Goal: Task Accomplishment & Management: Manage account settings

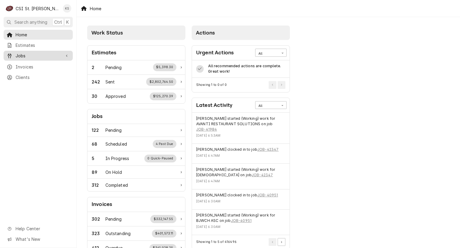
click at [44, 53] on span "Jobs" at bounding box center [38, 55] width 45 height 6
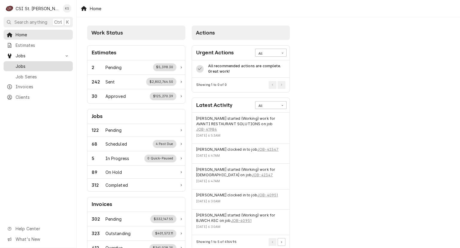
click at [40, 66] on span "Jobs" at bounding box center [43, 66] width 54 height 6
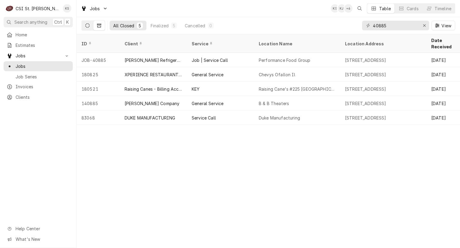
click at [86, 24] on icon "Dynamic Content Wrapper" at bounding box center [87, 25] width 4 height 4
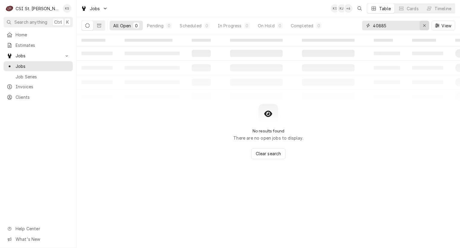
click at [424, 25] on icon "Erase input" at bounding box center [424, 25] width 3 height 4
type input "s"
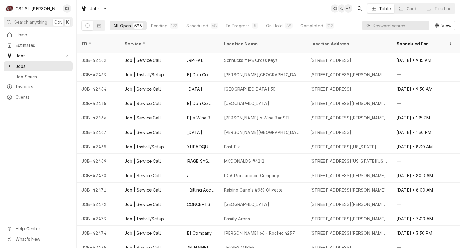
scroll to position [0, 366]
click at [272, 25] on div "On Hold" at bounding box center [274, 25] width 17 height 6
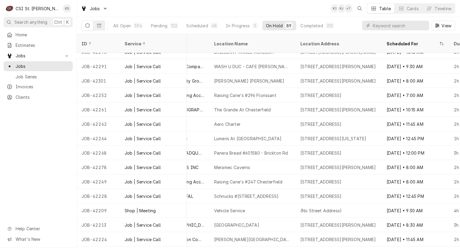
scroll to position [378, 337]
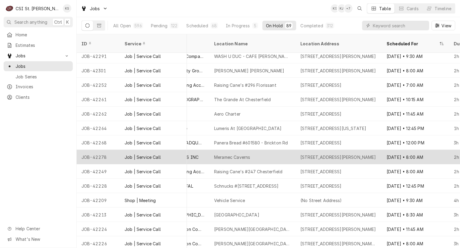
click at [281, 150] on div "Meramec Caverns" at bounding box center [252, 157] width 86 height 14
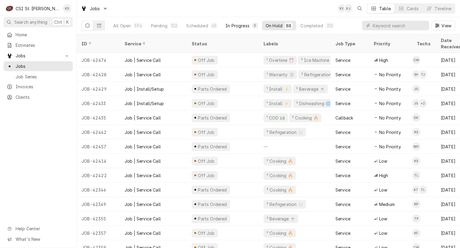
click at [248, 27] on div "In Progress" at bounding box center [238, 25] width 24 height 6
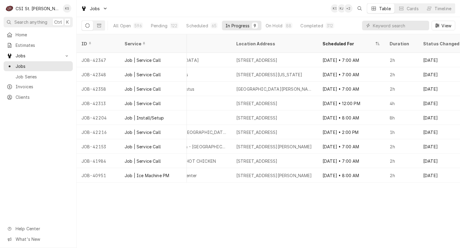
scroll to position [0, 402]
click at [308, 26] on div "Completed" at bounding box center [312, 25] width 22 height 6
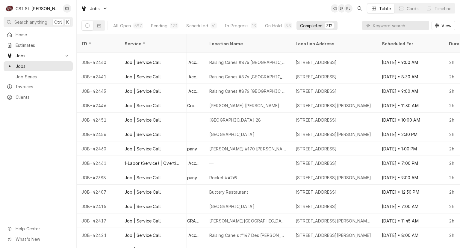
scroll to position [0, 342]
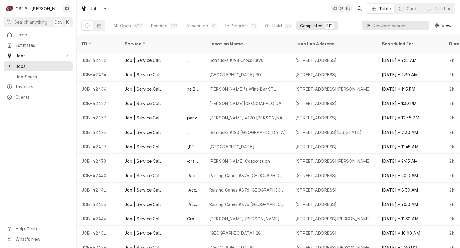
click at [377, 25] on input "Dynamic Content Wrapper" at bounding box center [399, 26] width 53 height 10
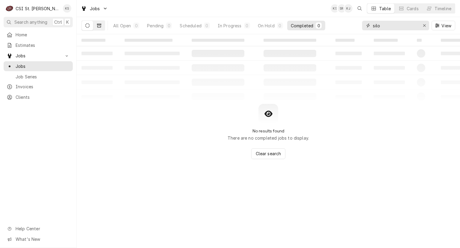
type input "silo"
click at [97, 25] on icon "Dynamic Content Wrapper" at bounding box center [99, 25] width 4 height 4
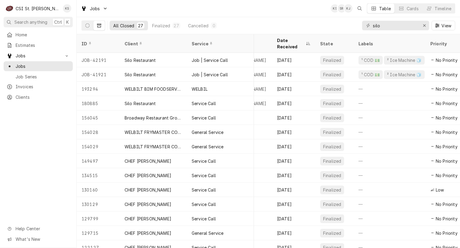
scroll to position [0, 145]
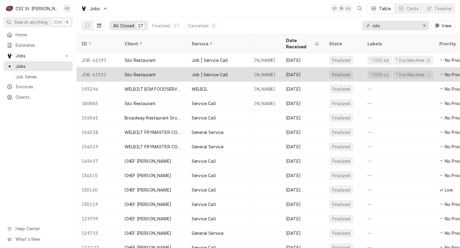
click at [308, 68] on div "Aug 7" at bounding box center [302, 74] width 43 height 14
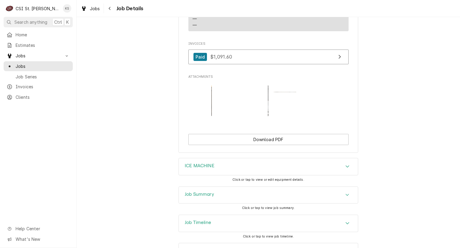
scroll to position [689, 0]
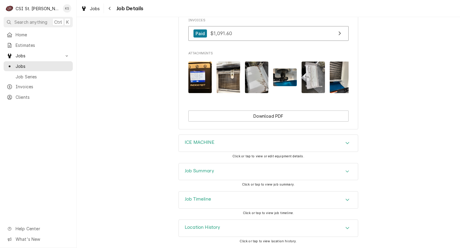
click at [197, 173] on h3 "Job Summary" at bounding box center [199, 171] width 29 height 6
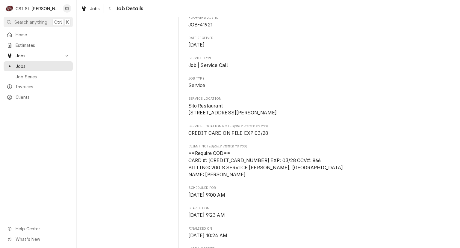
scroll to position [0, 0]
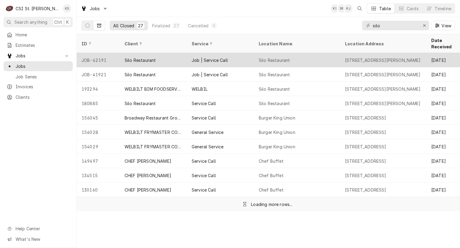
click at [260, 57] on div "Silo Restaurant" at bounding box center [274, 60] width 31 height 6
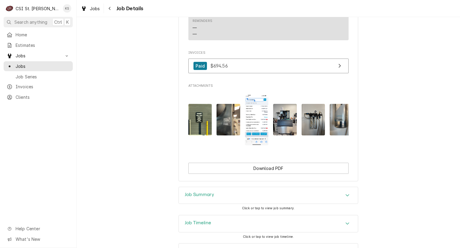
scroll to position [599, 0]
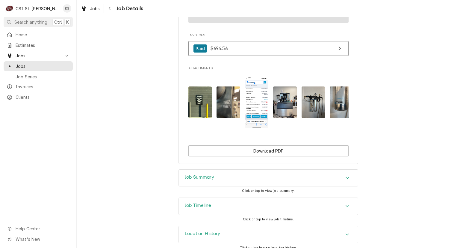
click at [195, 108] on img "Attachments" at bounding box center [200, 101] width 24 height 31
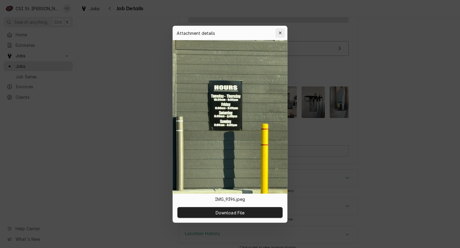
click at [282, 32] on div "button" at bounding box center [280, 33] width 6 height 6
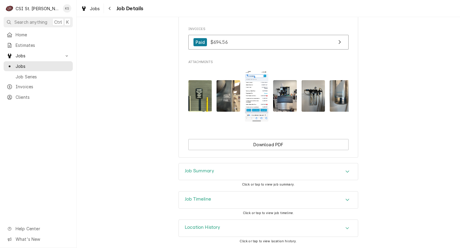
scroll to position [616, 0]
click at [198, 171] on h3 "Job Summary" at bounding box center [199, 171] width 29 height 6
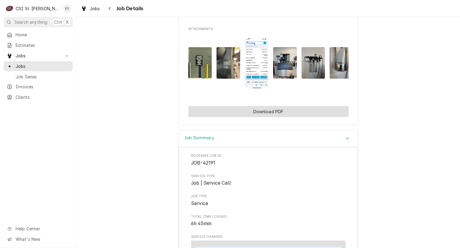
scroll to position [609, 0]
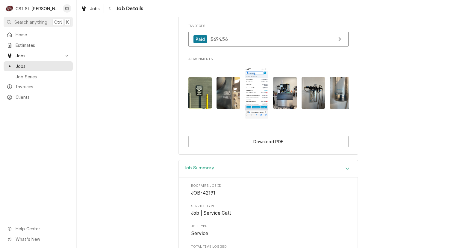
click at [260, 104] on img "Attachments" at bounding box center [257, 92] width 24 height 51
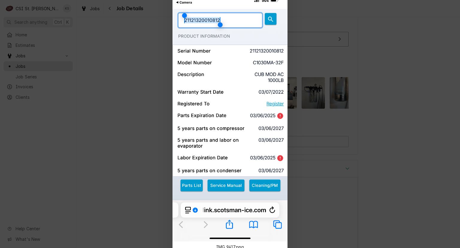
click at [385, 74] on div at bounding box center [230, 124] width 460 height 248
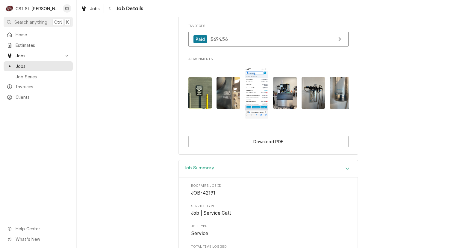
click at [287, 99] on img "Attachments" at bounding box center [285, 92] width 24 height 31
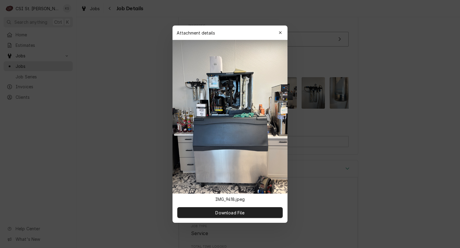
click at [282, 34] on icon "button" at bounding box center [280, 33] width 3 height 4
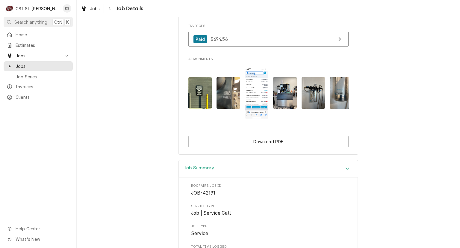
click at [309, 100] on img "Attachments" at bounding box center [314, 92] width 24 height 31
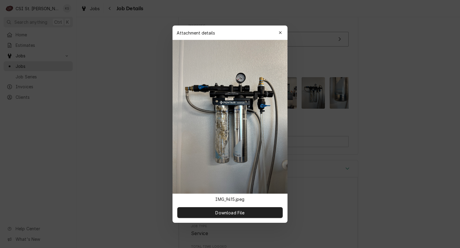
click at [339, 100] on div at bounding box center [230, 124] width 460 height 248
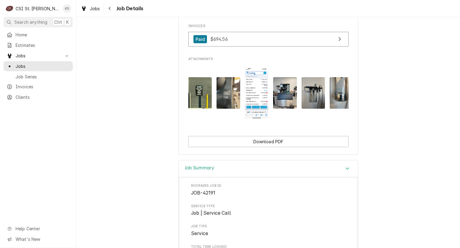
click at [339, 100] on img "Attachments" at bounding box center [342, 92] width 24 height 31
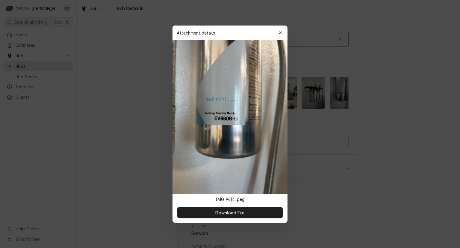
click at [314, 100] on div at bounding box center [230, 124] width 460 height 248
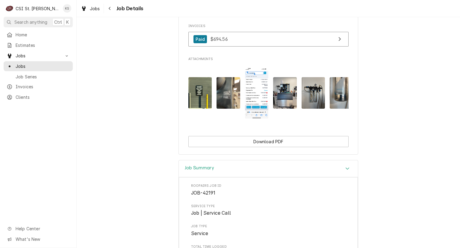
click at [314, 100] on img "Attachments" at bounding box center [314, 92] width 24 height 31
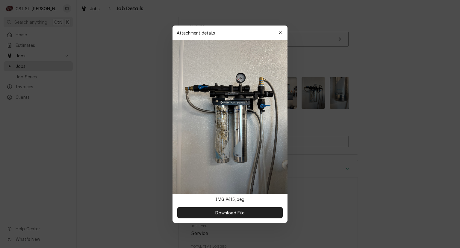
click at [207, 159] on img at bounding box center [230, 116] width 115 height 153
click at [280, 33] on icon "button" at bounding box center [280, 33] width 3 height 4
